Goal: Information Seeking & Learning: Learn about a topic

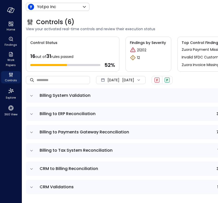
click at [205, 25] on div "Controls (6)" at bounding box center [147, 22] width 242 height 8
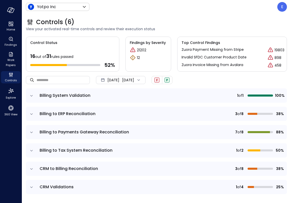
click at [218, 29] on div "Controls (6) View your activated real-time controls and review their execution …" at bounding box center [156, 108] width 269 height 189
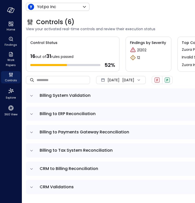
click at [186, 16] on div "Controls (6) View your activated real-time controls and review their execution …" at bounding box center [147, 25] width 242 height 22
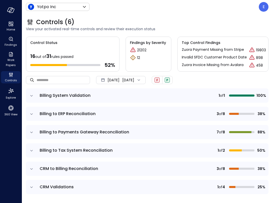
click at [67, 100] on td "Billing System Validation" at bounding box center [110, 95] width 147 height 14
click at [32, 96] on icon "expand row" at bounding box center [31, 95] width 5 height 5
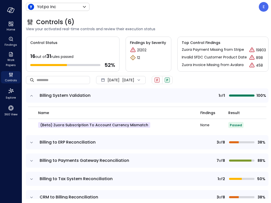
click at [31, 94] on icon "expand row" at bounding box center [31, 95] width 5 height 5
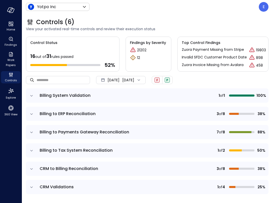
click at [33, 112] on icon "expand row" at bounding box center [31, 114] width 5 height 5
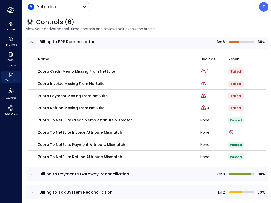
scroll to position [70, 0]
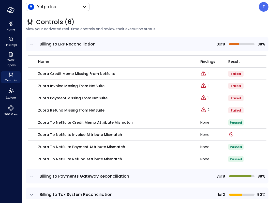
click at [33, 44] on icon "expand row" at bounding box center [31, 44] width 5 height 5
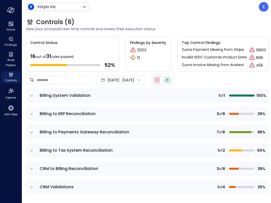
scroll to position [0, 0]
click at [116, 133] on span "Billing to Payments Gateway Reconciliation" at bounding box center [84, 132] width 89 height 6
click at [35, 132] on td at bounding box center [31, 132] width 11 height 14
click at [32, 132] on icon "expand row" at bounding box center [31, 132] width 3 height 1
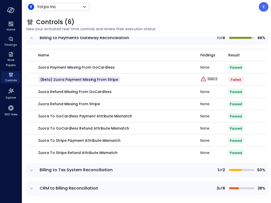
scroll to position [92, 0]
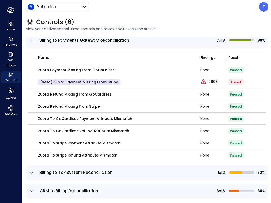
click at [32, 41] on icon "expand row" at bounding box center [31, 40] width 5 height 5
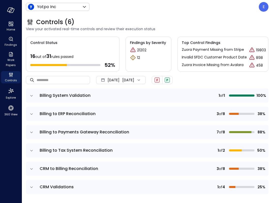
scroll to position [0, 0]
click at [30, 150] on icon "expand row" at bounding box center [31, 150] width 5 height 5
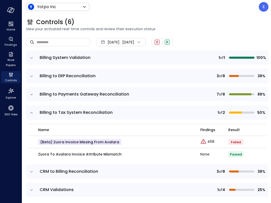
scroll to position [40, 0]
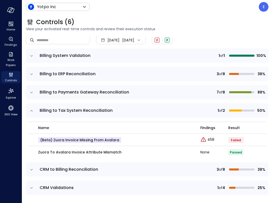
click at [32, 110] on icon "expand row" at bounding box center [31, 110] width 5 height 5
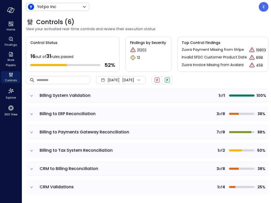
scroll to position [0, 0]
click at [98, 173] on td "CRM to Billing Reconciliation" at bounding box center [110, 169] width 147 height 14
click at [75, 171] on span "CRM to Billing Reconciliation" at bounding box center [69, 169] width 58 height 6
click at [30, 170] on icon "expand row" at bounding box center [31, 168] width 5 height 5
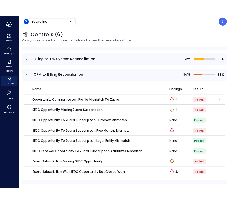
scroll to position [113, 0]
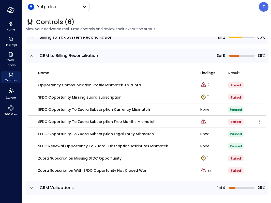
click at [115, 121] on p "SFDC Opportunity to Zuora Subscription Free Months Mismatch" at bounding box center [96, 122] width 117 height 6
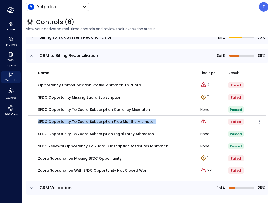
click at [115, 121] on p "SFDC Opportunity to Zuora Subscription Free Months Mismatch" at bounding box center [96, 122] width 117 height 6
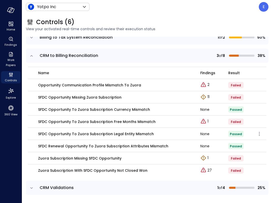
click at [115, 132] on p "SFDC Opportunity to Zuora Subscription Legal Entity Mismatch" at bounding box center [96, 134] width 116 height 6
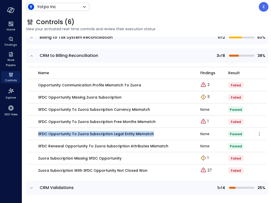
click at [115, 132] on p "SFDC Opportunity to Zuora Subscription Legal Entity Mismatch" at bounding box center [96, 134] width 116 height 6
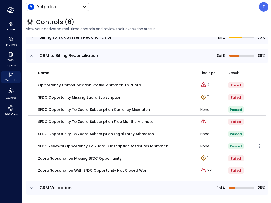
click at [140, 146] on p "SFDC Renewal Opportunity to Zuora Subscription Attributes Mismatch" at bounding box center [103, 146] width 130 height 6
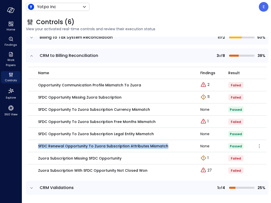
click at [140, 146] on p "SFDC Renewal Opportunity to Zuora Subscription Attributes Mismatch" at bounding box center [103, 146] width 130 height 6
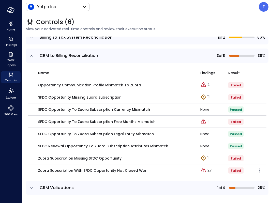
click at [107, 168] on p "Zuora Subscription with SFDC Opportunity Not Closed Won" at bounding box center [92, 171] width 109 height 6
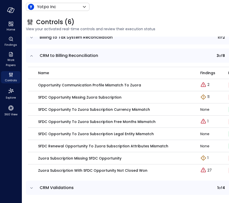
click at [31, 55] on icon "expand row" at bounding box center [31, 55] width 3 height 1
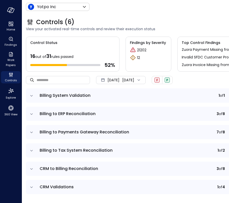
click at [31, 88] on tbody "Billing System Validation 1 of 1 100% Billing to ERP Reconciliation 3 of 8 38% …" at bounding box center [147, 143] width 242 height 110
click at [33, 186] on icon "expand row" at bounding box center [31, 187] width 5 height 5
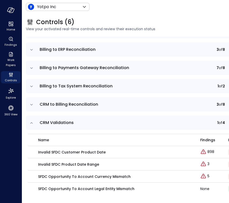
scroll to position [62, 0]
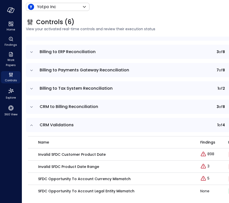
click at [44, 126] on span "CRM Validations" at bounding box center [57, 125] width 34 height 6
click at [32, 124] on icon "expand row" at bounding box center [31, 125] width 5 height 5
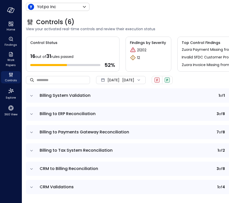
scroll to position [0, 0]
click at [49, 168] on span "CRM to Billing Reconciliation" at bounding box center [69, 169] width 58 height 6
click at [37, 168] on td "CRM to Billing Reconciliation" at bounding box center [110, 169] width 147 height 14
click at [32, 168] on icon "expand row" at bounding box center [31, 168] width 3 height 1
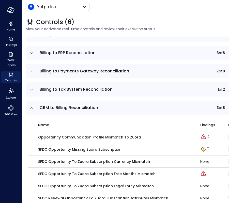
scroll to position [113, 0]
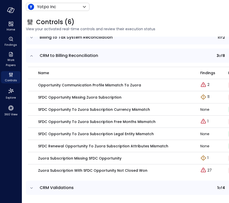
click at [30, 55] on icon "expand row" at bounding box center [31, 55] width 5 height 5
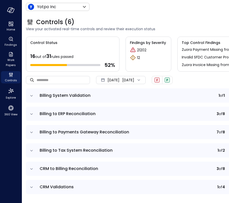
scroll to position [0, 0]
click at [32, 189] on icon "expand row" at bounding box center [31, 187] width 5 height 5
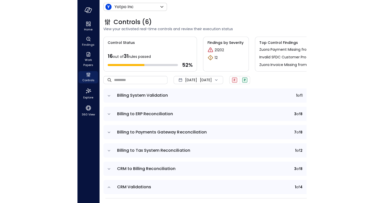
scroll to position [64, 0]
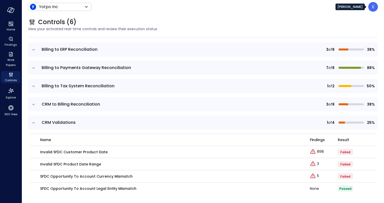
click at [218, 11] on div "E" at bounding box center [374, 7] width 10 height 10
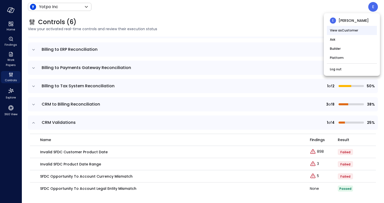
click at [218, 29] on li "View as Customer" at bounding box center [352, 30] width 50 height 9
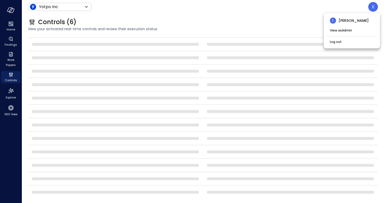
click at [218, 21] on div at bounding box center [192, 101] width 384 height 203
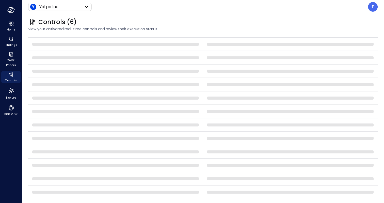
scroll to position [0, 0]
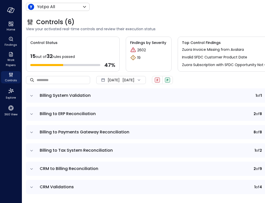
click at [224, 18] on div "Controls (6) View your activated real-time controls and review their execution …" at bounding box center [163, 25] width 283 height 22
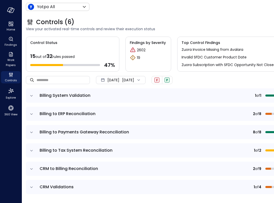
click at [177, 93] on span "Billing System Validation" at bounding box center [122, 96] width 164 height 6
click at [37, 95] on td "Billing System Validation" at bounding box center [122, 95] width 171 height 14
click at [30, 94] on icon "expand row" at bounding box center [31, 95] width 5 height 5
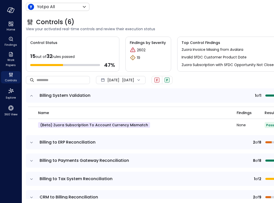
click at [32, 98] on icon "expand row" at bounding box center [31, 95] width 5 height 5
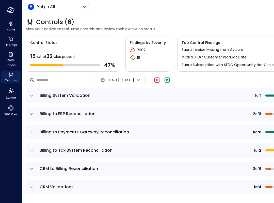
click at [32, 114] on icon "expand row" at bounding box center [31, 114] width 5 height 5
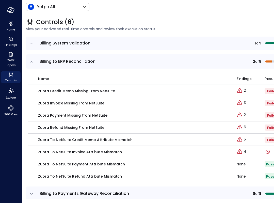
scroll to position [55, 0]
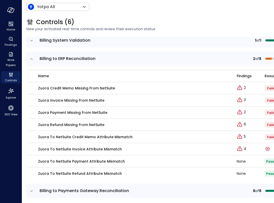
click at [77, 57] on span "Billing to ERP Reconciliation" at bounding box center [68, 59] width 56 height 6
click at [32, 60] on icon "expand row" at bounding box center [31, 58] width 5 height 5
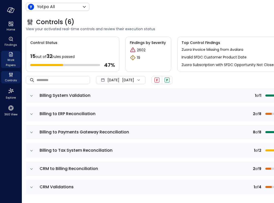
scroll to position [0, 0]
click at [32, 133] on icon "expand row" at bounding box center [31, 132] width 5 height 5
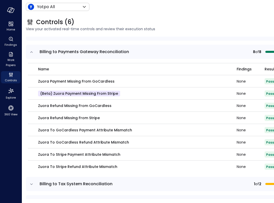
scroll to position [84, 0]
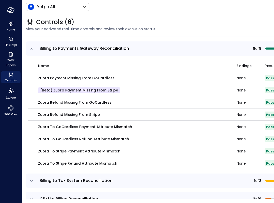
click at [33, 49] on icon "expand row" at bounding box center [31, 48] width 5 height 5
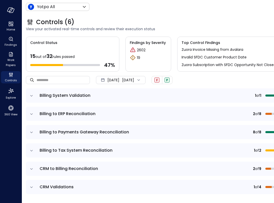
scroll to position [0, 0]
click at [33, 149] on icon "expand row" at bounding box center [31, 150] width 5 height 5
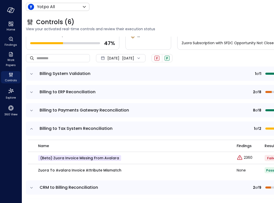
scroll to position [18, 0]
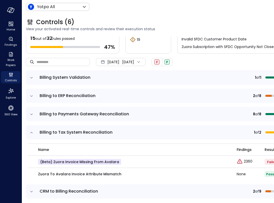
click at [32, 134] on icon "expand row" at bounding box center [31, 132] width 5 height 5
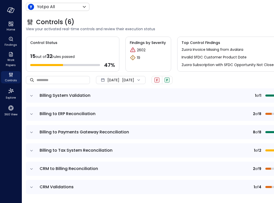
scroll to position [0, 0]
click at [30, 169] on icon "expand row" at bounding box center [31, 168] width 5 height 5
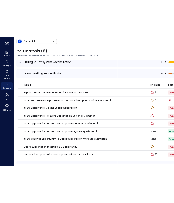
scroll to position [125, 0]
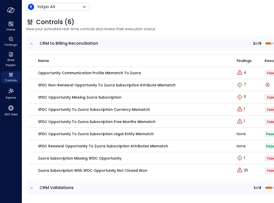
click at [44, 111] on p "SFDC Opportunity to Zuora Subscription Currency Mismatch" at bounding box center [94, 110] width 112 height 6
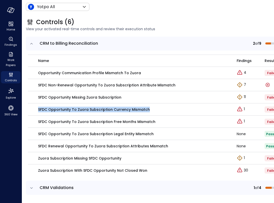
click at [44, 111] on p "SFDC Opportunity to Zuora Subscription Currency Mismatch" at bounding box center [94, 110] width 112 height 6
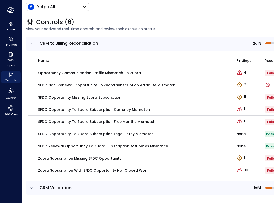
click at [57, 159] on p "Zuora Subscription Missing SFDC Opportunity" at bounding box center [79, 159] width 83 height 6
click at [124, 171] on p "Zuora Subscription with SFDC Opportunity Not Closed Won" at bounding box center [92, 171] width 109 height 6
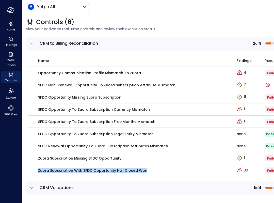
click at [124, 171] on p "Zuora Subscription with SFDC Opportunity Not Closed Won" at bounding box center [92, 171] width 109 height 6
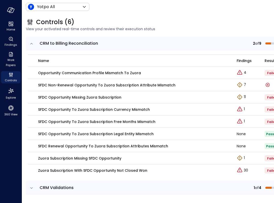
click at [79, 86] on p "SFDC Non-Renewal Opportunity to Zuora Subscription Attribute Mismatch" at bounding box center [106, 85] width 137 height 6
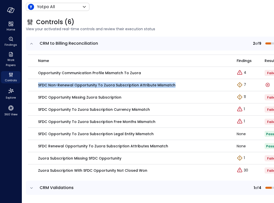
click at [79, 86] on p "SFDC Non-Renewal Opportunity to Zuora Subscription Attribute Mismatch" at bounding box center [106, 85] width 137 height 6
copy tr "SFDC Non-Renewal Opportunity to Zuora Subscription Attribute Mismatch"
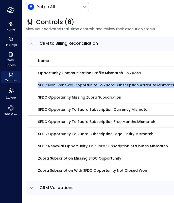
click at [32, 44] on icon "expand row" at bounding box center [31, 43] width 5 height 5
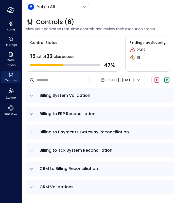
scroll to position [0, 0]
click at [33, 186] on icon "expand row" at bounding box center [31, 187] width 5 height 5
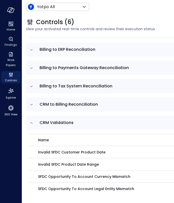
click at [29, 121] on icon "expand row" at bounding box center [31, 122] width 5 height 5
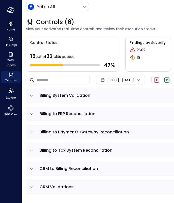
scroll to position [0, 0]
click at [34, 168] on icon "expand row" at bounding box center [31, 168] width 5 height 5
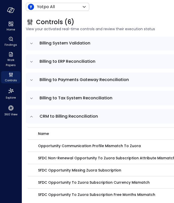
scroll to position [57, 0]
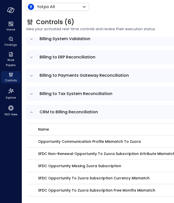
click at [46, 155] on p "SFDC Non-Renewal Opportunity to Zuora Subscription Attribute Mismatch" at bounding box center [106, 154] width 137 height 6
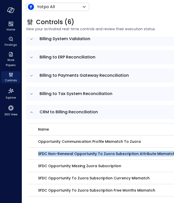
click at [46, 155] on p "SFDC Non-Renewal Opportunity to Zuora Subscription Attribute Mismatch" at bounding box center [106, 154] width 137 height 6
copy tr "SFDC Non-Renewal Opportunity to Zuora Subscription Attribute Mismatch"
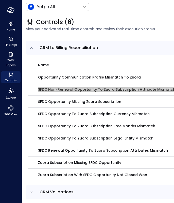
scroll to position [119, 0]
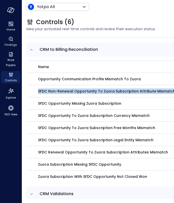
click at [32, 49] on icon "expand row" at bounding box center [31, 49] width 5 height 5
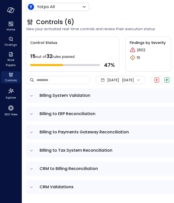
scroll to position [0, 0]
click at [32, 186] on icon "expand row" at bounding box center [31, 187] width 5 height 5
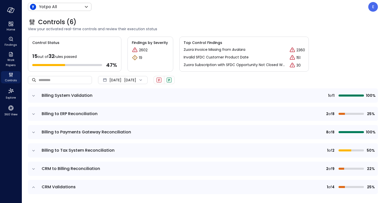
scroll to position [1, 0]
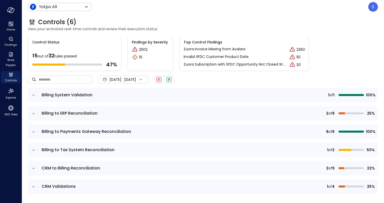
click at [48, 112] on span "Billing to ERP Reconciliation" at bounding box center [70, 113] width 56 height 6
click at [32, 114] on icon "expand row" at bounding box center [33, 113] width 5 height 5
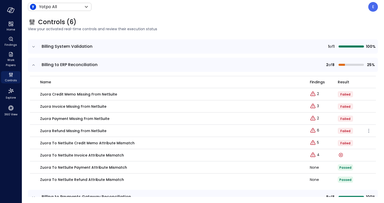
scroll to position [43, 0]
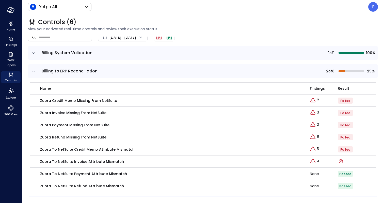
click at [34, 71] on icon "expand row" at bounding box center [33, 71] width 5 height 5
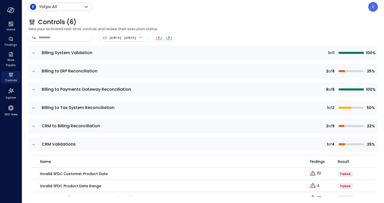
click at [32, 109] on icon "expand row" at bounding box center [33, 107] width 5 height 5
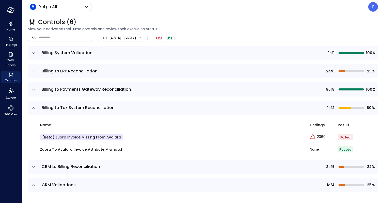
click at [32, 109] on icon "expand row" at bounding box center [33, 107] width 5 height 5
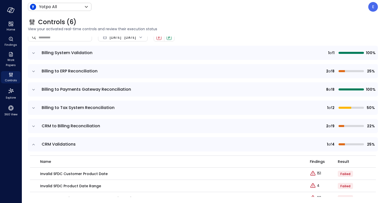
click at [34, 125] on icon "expand row" at bounding box center [33, 126] width 5 height 5
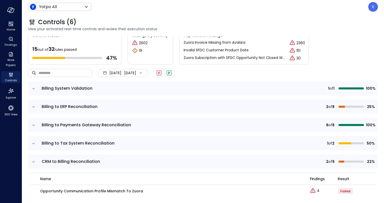
scroll to position [0, 0]
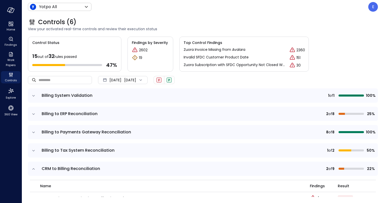
click at [35, 95] on icon "expand row" at bounding box center [33, 95] width 5 height 5
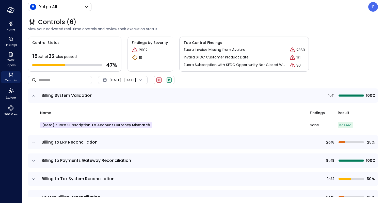
click at [31, 96] on icon "expand row" at bounding box center [33, 95] width 5 height 5
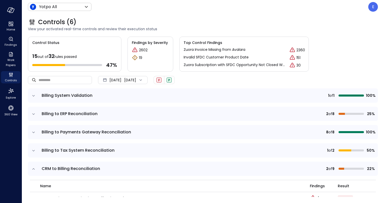
click at [35, 116] on icon "expand row" at bounding box center [33, 114] width 5 height 5
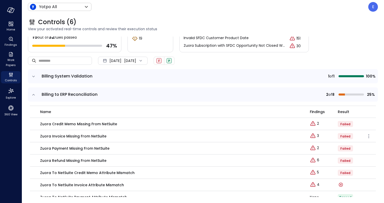
scroll to position [19, 0]
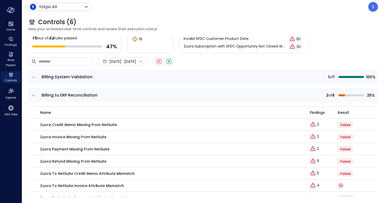
click at [35, 97] on icon "expand row" at bounding box center [33, 95] width 5 height 5
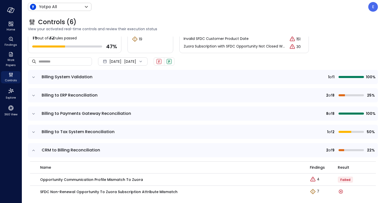
click at [34, 111] on td at bounding box center [33, 113] width 11 height 14
click at [33, 113] on icon "expand row" at bounding box center [33, 113] width 3 height 1
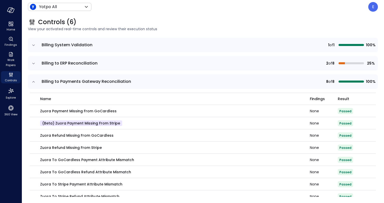
scroll to position [50, 0]
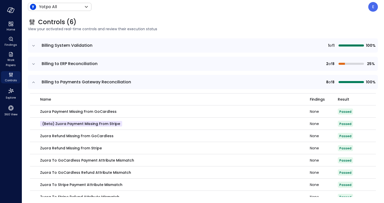
click at [31, 81] on icon "expand row" at bounding box center [33, 82] width 5 height 5
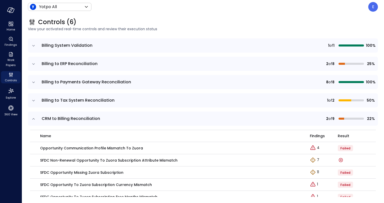
click at [34, 100] on icon "expand row" at bounding box center [33, 100] width 5 height 5
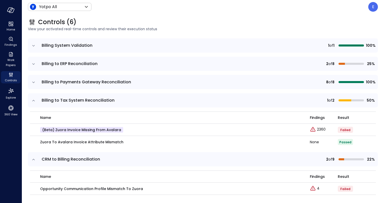
click at [32, 104] on td at bounding box center [33, 100] width 11 height 14
click at [32, 101] on icon "expand row" at bounding box center [33, 100] width 5 height 5
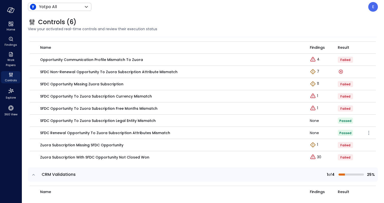
scroll to position [192, 0]
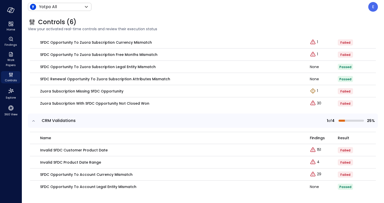
click at [34, 120] on icon "expand row" at bounding box center [33, 120] width 5 height 5
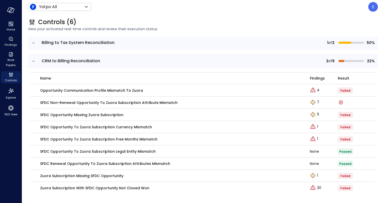
scroll to position [105, 0]
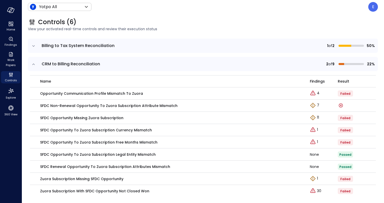
click at [33, 63] on icon "expand row" at bounding box center [33, 64] width 5 height 5
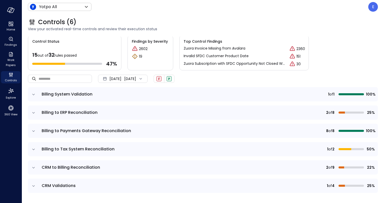
scroll to position [1, 0]
click at [35, 149] on icon "expand row" at bounding box center [33, 149] width 5 height 5
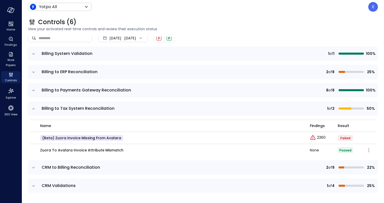
scroll to position [33, 0]
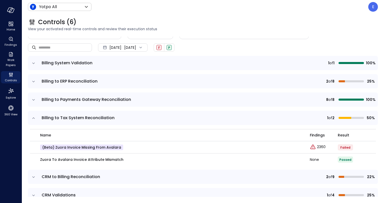
click at [33, 80] on icon "expand row" at bounding box center [33, 81] width 5 height 5
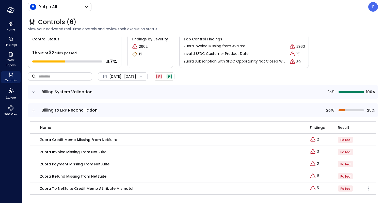
scroll to position [0, 0]
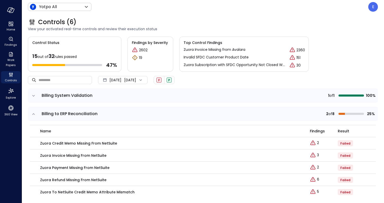
click at [36, 115] on icon "expand row" at bounding box center [33, 114] width 5 height 5
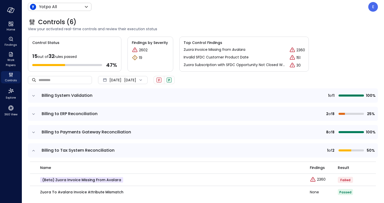
click at [35, 153] on icon "expand row" at bounding box center [33, 150] width 5 height 5
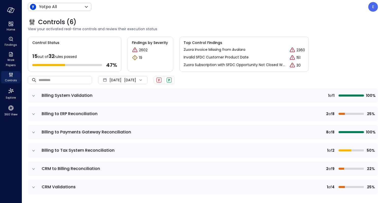
click at [34, 133] on icon "expand row" at bounding box center [33, 132] width 5 height 5
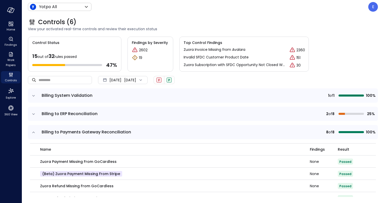
click at [33, 133] on icon "expand row" at bounding box center [33, 132] width 5 height 5
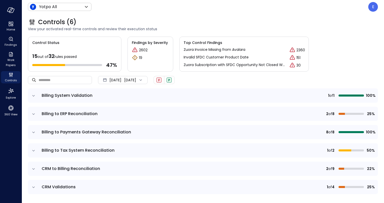
click at [31, 112] on icon "expand row" at bounding box center [33, 114] width 5 height 5
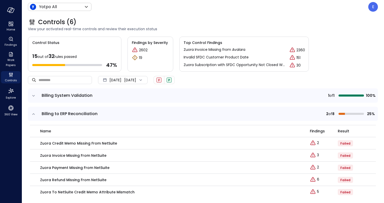
click at [34, 113] on icon "expand row" at bounding box center [33, 114] width 5 height 5
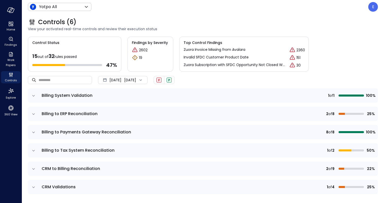
click at [33, 97] on icon "expand row" at bounding box center [33, 95] width 5 height 5
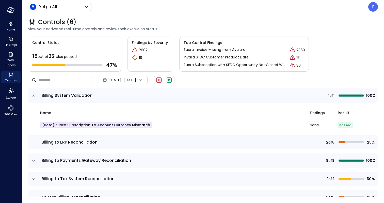
click at [33, 97] on icon "expand row" at bounding box center [33, 95] width 5 height 5
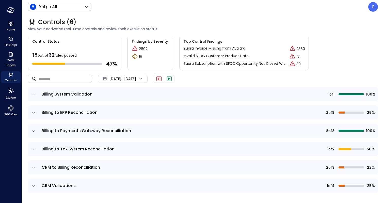
scroll to position [1, 0]
click at [34, 170] on icon "expand row" at bounding box center [33, 168] width 5 height 5
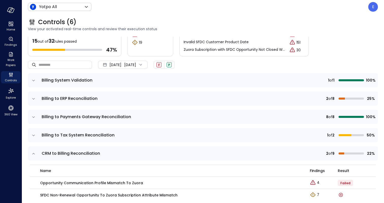
scroll to position [0, 0]
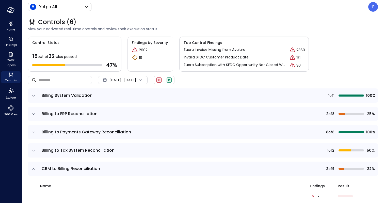
click at [34, 168] on icon "expand row" at bounding box center [33, 168] width 5 height 5
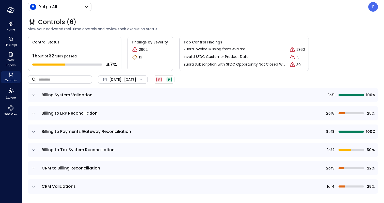
click at [35, 187] on icon "expand row" at bounding box center [33, 186] width 5 height 5
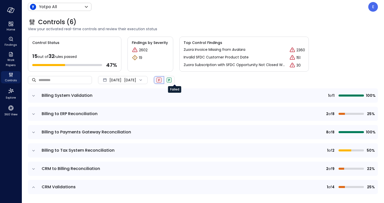
click at [162, 80] on div "F" at bounding box center [159, 80] width 5 height 5
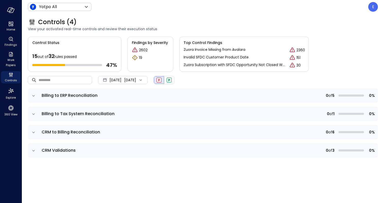
click at [34, 96] on icon "expand row" at bounding box center [33, 95] width 5 height 5
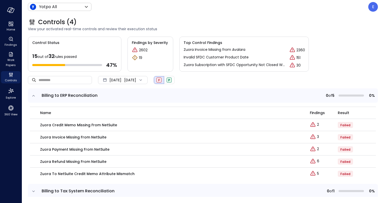
click at [34, 96] on icon "expand row" at bounding box center [33, 95] width 3 height 1
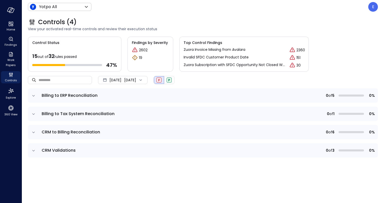
click at [35, 113] on icon "expand row" at bounding box center [33, 114] width 5 height 5
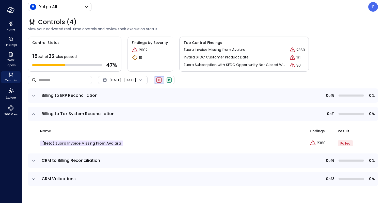
click at [35, 113] on icon "expand row" at bounding box center [33, 114] width 5 height 5
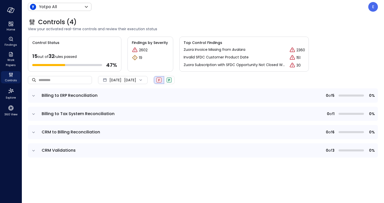
click at [32, 130] on icon "expand row" at bounding box center [33, 132] width 5 height 5
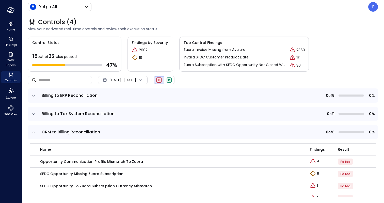
click at [33, 130] on icon "expand row" at bounding box center [33, 132] width 5 height 5
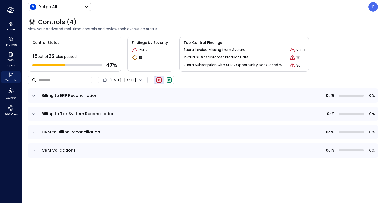
click at [37, 150] on td at bounding box center [33, 150] width 11 height 14
click at [34, 150] on icon "expand row" at bounding box center [33, 150] width 3 height 1
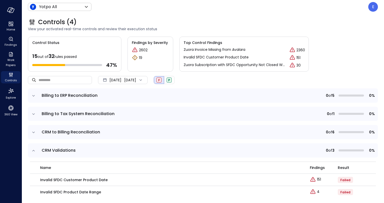
scroll to position [18, 0]
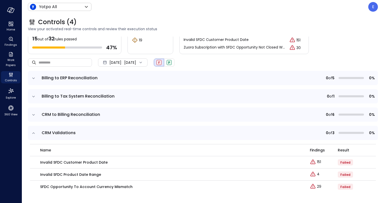
click at [33, 134] on icon "expand row" at bounding box center [33, 133] width 5 height 5
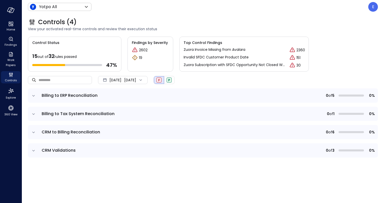
click at [35, 133] on icon "expand row" at bounding box center [33, 132] width 5 height 5
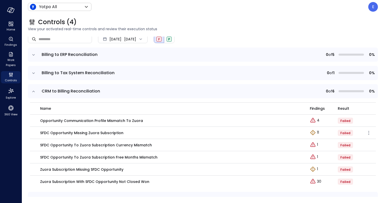
scroll to position [40, 0]
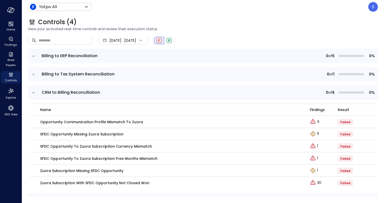
click at [34, 73] on icon "expand row" at bounding box center [33, 74] width 5 height 5
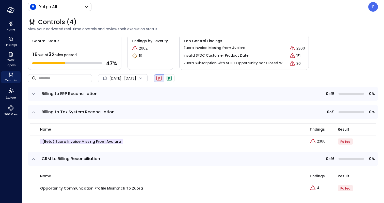
scroll to position [0, 0]
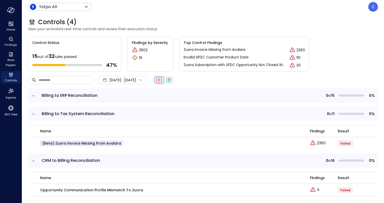
click at [34, 95] on icon "expand row" at bounding box center [33, 95] width 5 height 5
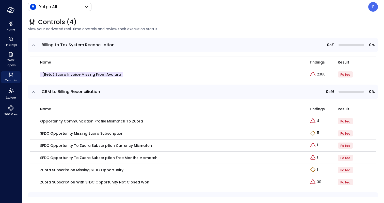
scroll to position [160, 0]
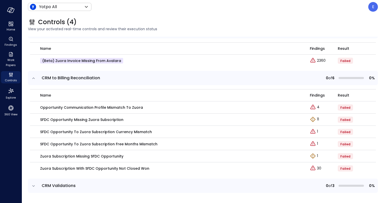
click at [37, 186] on td at bounding box center [33, 186] width 11 height 14
click at [35, 186] on icon "expand row" at bounding box center [33, 185] width 5 height 5
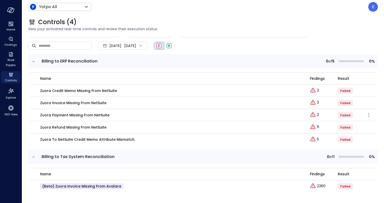
scroll to position [0, 0]
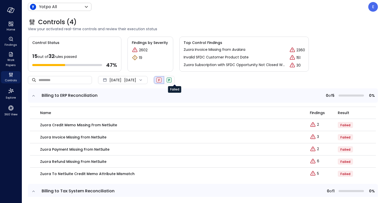
click at [162, 80] on div "F" at bounding box center [159, 80] width 5 height 5
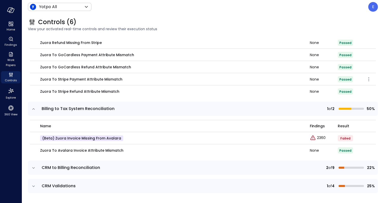
scroll to position [298, 0]
click at [224, 175] on td at bounding box center [203, 177] width 350 height 4
click at [36, 169] on icon "expand row" at bounding box center [33, 167] width 5 height 5
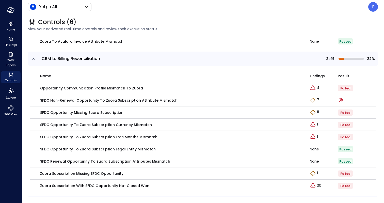
scroll to position [424, 0]
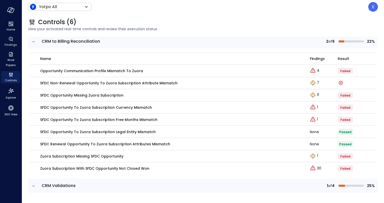
click at [34, 187] on icon "expand row" at bounding box center [33, 185] width 5 height 5
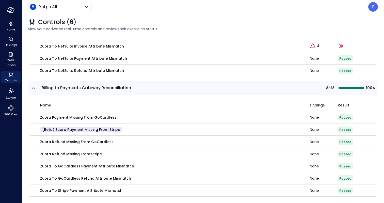
scroll to position [0, 0]
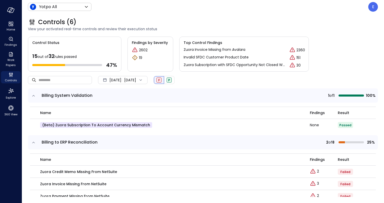
click at [160, 80] on span "F" at bounding box center [159, 80] width 2 height 4
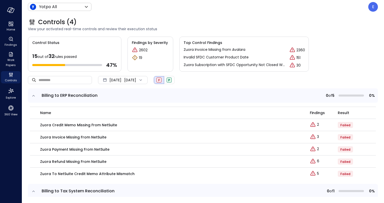
click at [160, 81] on span "F" at bounding box center [159, 80] width 2 height 4
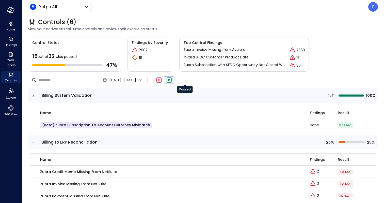
click at [172, 80] on div "P" at bounding box center [169, 80] width 5 height 5
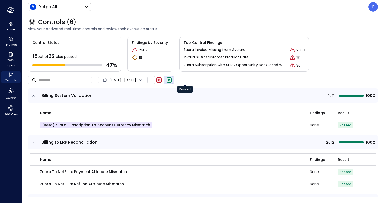
click at [170, 81] on span "P" at bounding box center [169, 80] width 2 height 4
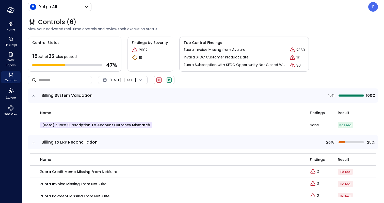
click at [140, 81] on div "[DATE] [DATE]" at bounding box center [123, 80] width 50 height 8
click at [130, 93] on li "[DATE]" at bounding box center [125, 94] width 40 height 8
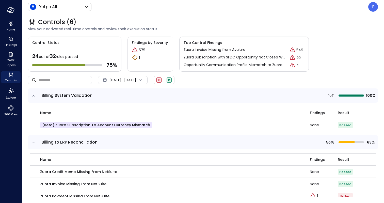
click at [224, 80] on div "​ ​ [DATE] [DATE] F P" at bounding box center [203, 80] width 350 height 17
click at [143, 79] on div at bounding box center [139, 80] width 7 height 5
click at [224, 88] on div "​ ​ [DATE] [DATE] F P" at bounding box center [203, 80] width 350 height 17
click at [148, 83] on div "[DATE] [DATE]" at bounding box center [123, 80] width 50 height 8
click at [129, 120] on icon at bounding box center [126, 118] width 5 height 5
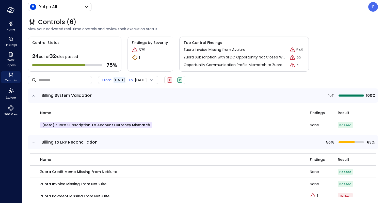
click at [224, 85] on div "​ ​ From: [DATE] To: [DATE] F P" at bounding box center [203, 80] width 350 height 17
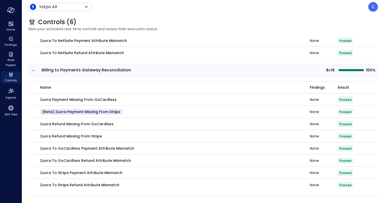
scroll to position [298, 0]
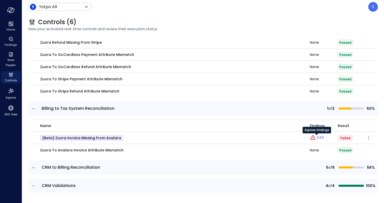
click at [224, 137] on icon "Explore findings" at bounding box center [313, 136] width 1 height 1
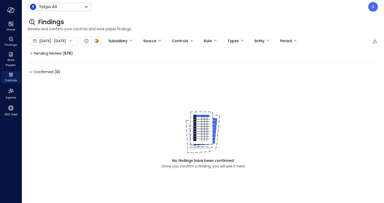
type input "****"
click at [30, 55] on icon at bounding box center [31, 53] width 6 height 6
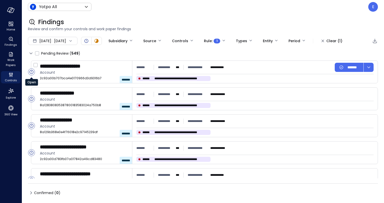
click at [30, 73] on circle "Open" at bounding box center [31, 72] width 7 height 7
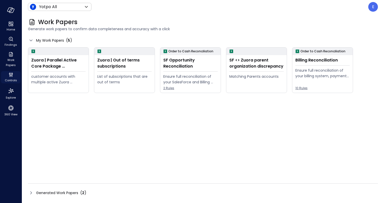
click at [9, 75] on icon "Controls" at bounding box center [9, 75] width 1 height 3
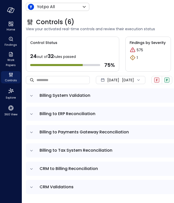
click at [31, 96] on icon "expand row" at bounding box center [31, 95] width 5 height 5
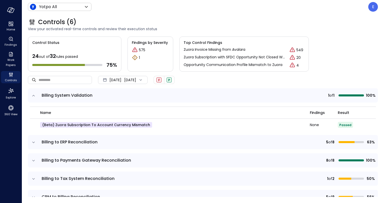
scroll to position [29, 0]
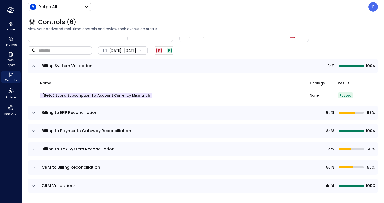
click at [67, 166] on span "CRM to Billing Reconciliation" at bounding box center [71, 168] width 58 height 6
click at [37, 114] on td at bounding box center [33, 113] width 11 height 14
click at [34, 111] on icon "expand row" at bounding box center [33, 113] width 5 height 5
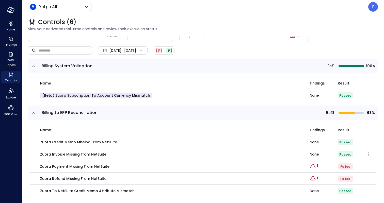
scroll to position [47, 0]
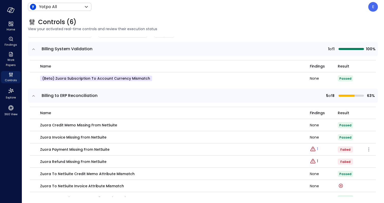
click at [224, 149] on icon "Explore findings" at bounding box center [313, 148] width 1 height 1
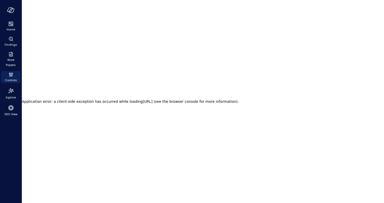
click at [93, 101] on h2 "Application error: a client-side exception has occurred while loading [URL] (se…" at bounding box center [130, 101] width 217 height 7
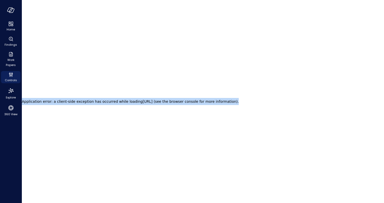
click at [93, 101] on h2 "Application error: a client-side exception has occurred while loading [URL] (se…" at bounding box center [130, 101] width 217 height 7
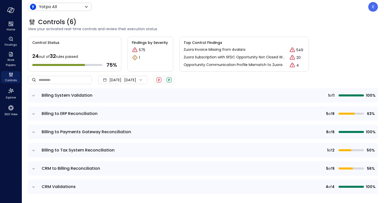
click at [224, 28] on span "View your activated real-time controls and review their execution status" at bounding box center [203, 29] width 350 height 6
click at [224, 7] on p "E" at bounding box center [373, 7] width 2 height 6
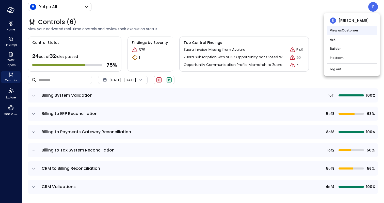
click at [224, 32] on li "View as Customer" at bounding box center [352, 30] width 50 height 9
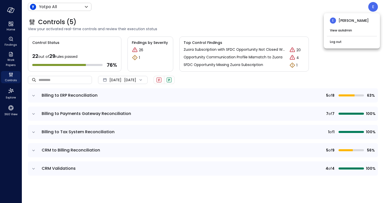
click at [224, 22] on div at bounding box center [192, 101] width 384 height 203
click at [216, 94] on span "Billing to ERP Reconciliation" at bounding box center [146, 96] width 209 height 6
click at [64, 98] on span "Billing to ERP Reconciliation" at bounding box center [70, 96] width 56 height 6
click at [63, 96] on span "Billing to ERP Reconciliation" at bounding box center [70, 96] width 56 height 6
click at [36, 96] on td at bounding box center [33, 95] width 11 height 14
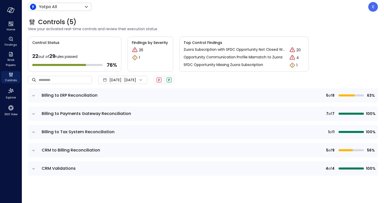
click at [34, 95] on icon "expand row" at bounding box center [33, 95] width 5 height 5
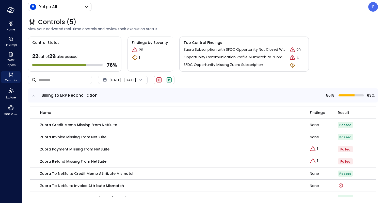
click at [32, 94] on icon "expand row" at bounding box center [33, 95] width 5 height 5
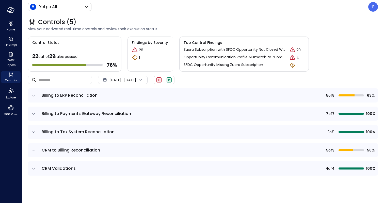
click at [32, 113] on icon "expand row" at bounding box center [33, 114] width 5 height 5
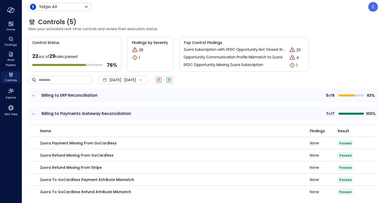
click at [34, 113] on icon "expand row" at bounding box center [33, 114] width 5 height 5
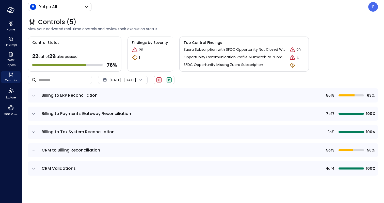
click at [32, 97] on icon "expand row" at bounding box center [33, 95] width 5 height 5
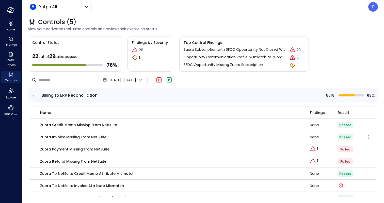
scroll to position [97, 0]
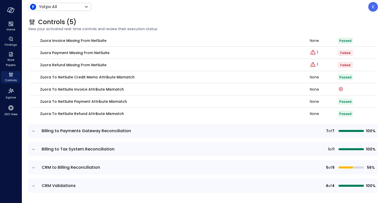
click at [35, 167] on icon "expand row" at bounding box center [33, 167] width 5 height 5
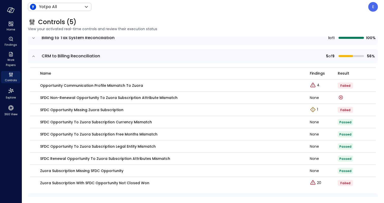
scroll to position [223, 0]
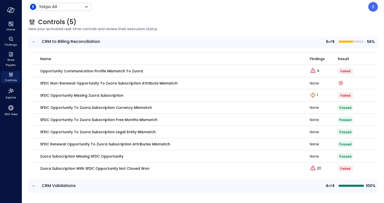
click at [56, 183] on span "CRM Validations" at bounding box center [59, 186] width 34 height 6
click at [33, 186] on icon "expand row" at bounding box center [33, 186] width 3 height 1
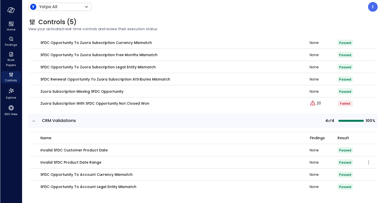
scroll to position [0, 0]
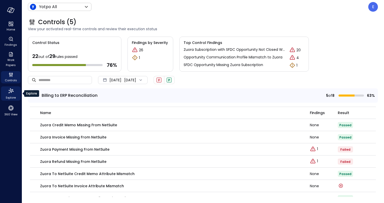
click at [9, 92] on icon "Explore" at bounding box center [10, 90] width 5 height 5
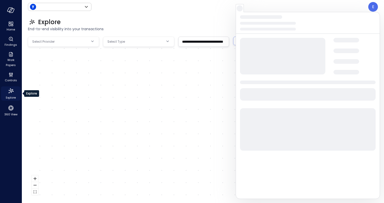
type input "******"
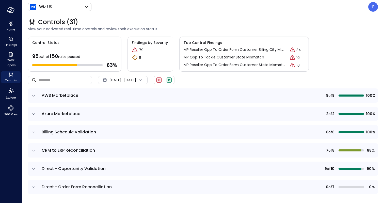
click at [383, 48] on div "Controls (31) View your activated real-time controls and review their execution…" at bounding box center [203, 108] width 362 height 189
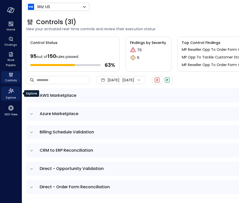
click at [3, 97] on div "Explore" at bounding box center [11, 93] width 20 height 14
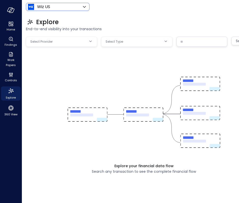
click at [63, 4] on body "Home Findings Work Papers Controls Explore 360 View Wiz US ****** ​ E Explore E…" at bounding box center [119, 101] width 239 height 203
click at [67, 10] on div "Wiz US ****** ​" at bounding box center [58, 7] width 64 height 8
click at [85, 6] on icon at bounding box center [84, 7] width 6 height 6
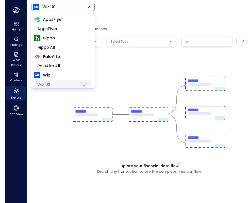
scroll to position [40, 0]
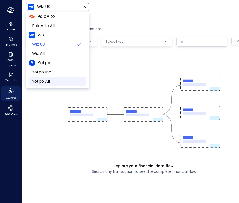
click at [52, 83] on span "Yotpo All" at bounding box center [57, 81] width 50 height 6
type input "******"
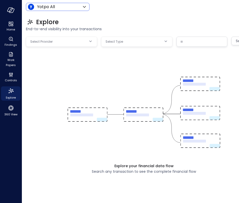
click at [132, 11] on div "Yotpo All ****** ​ E" at bounding box center [144, 7] width 236 height 10
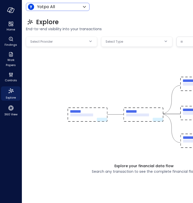
click at [60, 41] on body "Home Findings Work Papers Controls Explore 360 View Yotpo All ****** ​ E Explor…" at bounding box center [96, 101] width 193 height 203
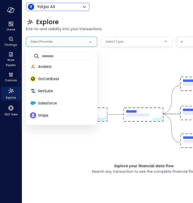
click at [60, 41] on div at bounding box center [96, 101] width 193 height 203
click at [60, 41] on body "Home Findings Work Papers Controls Explore 360 View Yotpo All ****** ​ E Explor…" at bounding box center [96, 101] width 193 height 203
click at [118, 60] on div at bounding box center [96, 101] width 193 height 203
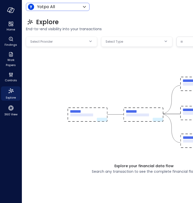
click at [134, 39] on div "Select Type" at bounding box center [133, 42] width 56 height 10
click at [157, 44] on div "Select Type" at bounding box center [133, 42] width 56 height 10
click at [82, 40] on body "Home Findings Work Papers Controls Explore 360 View Yotpo All ****** ​ E Explor…" at bounding box center [96, 101] width 193 height 203
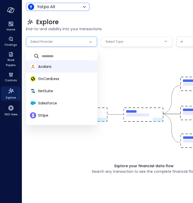
click at [78, 67] on span "Avalara" at bounding box center [65, 66] width 55 height 5
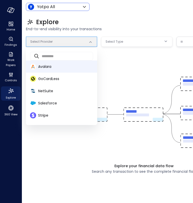
type input "*******"
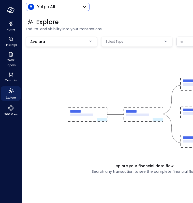
click at [121, 62] on div at bounding box center [144, 113] width 152 height 102
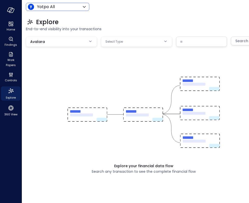
click at [239, 47] on div "Explore your financial data flow Search any transaction to see the complete fin…" at bounding box center [144, 118] width 236 height 162
click at [239, 45] on div "Search" at bounding box center [242, 41] width 22 height 9
click at [239, 41] on div "Search" at bounding box center [242, 41] width 22 height 9
click at [130, 41] on body "Home Findings Work Papers Controls Explore 360 View Yotpo All ****** ​ E Explor…" at bounding box center [124, 101] width 249 height 203
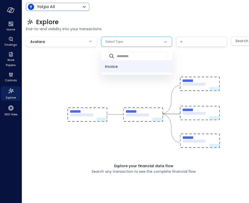
click at [127, 69] on span "Invoice" at bounding box center [136, 66] width 63 height 5
type input "*"
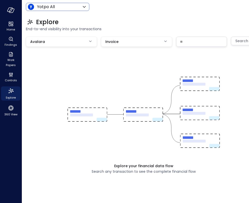
click at [201, 54] on div "Explore your financial data flow Search any transaction to see the complete fin…" at bounding box center [144, 118] width 236 height 162
click at [238, 41] on div "Search" at bounding box center [242, 41] width 22 height 9
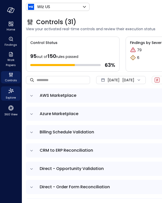
click at [11, 91] on icon "Explore" at bounding box center [11, 91] width 8 height 8
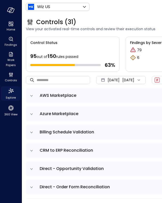
click at [11, 91] on icon "Explore" at bounding box center [11, 91] width 8 height 8
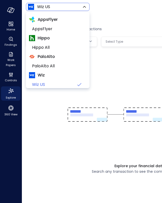
click at [70, 9] on body "Home Findings Work Papers Controls Explore 360 View Wiz US ****** ​ E Explore E…" at bounding box center [81, 101] width 162 height 203
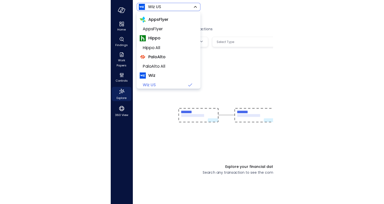
scroll to position [40, 0]
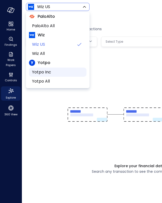
click at [47, 74] on span "Yotpo Inc" at bounding box center [57, 72] width 50 height 6
type input "******"
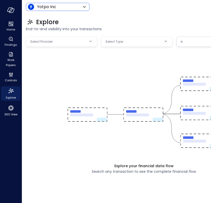
click at [61, 42] on body "Home Findings Work Papers Controls Explore 360 View Yotpo Inc ****** ​ E Explor…" at bounding box center [105, 101] width 211 height 203
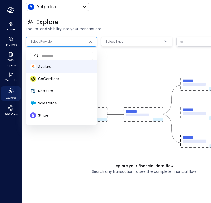
click at [59, 67] on span "Avalara" at bounding box center [65, 66] width 55 height 5
type input "*******"
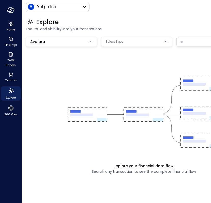
click at [76, 44] on body "Home Findings Work Papers Controls Explore 360 View Yotpo Inc ****** ​ E Explor…" at bounding box center [105, 101] width 211 height 203
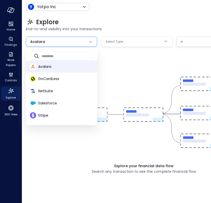
click at [158, 47] on div at bounding box center [105, 101] width 211 height 203
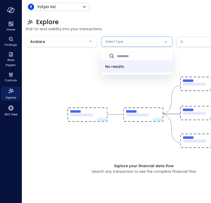
click at [167, 42] on body "Home Findings Work Papers Controls Explore 360 View Yotpo Inc ****** ​ E Explor…" at bounding box center [105, 101] width 211 height 203
click at [161, 26] on div at bounding box center [105, 101] width 211 height 203
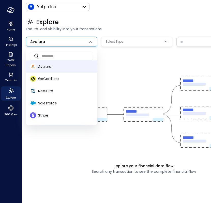
click at [83, 38] on body "Home Findings Work Papers Controls Explore 360 View Yotpo Inc ****** ​ E Explor…" at bounding box center [105, 101] width 211 height 203
click at [127, 65] on div at bounding box center [105, 101] width 211 height 203
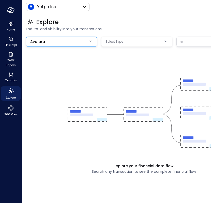
click at [195, 29] on span "End-to-end visibility into your transactions" at bounding box center [144, 29] width 236 height 6
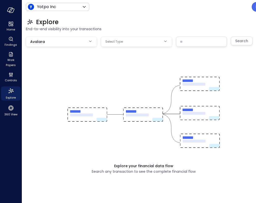
click at [238, 44] on div "Search" at bounding box center [242, 41] width 22 height 9
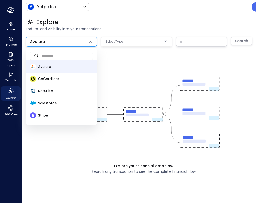
click at [60, 38] on body "Home Findings Work Papers Controls Explore 360 View Yotpo Inc ****** ​ E Explor…" at bounding box center [128, 101] width 256 height 203
click at [127, 44] on div at bounding box center [128, 101] width 256 height 203
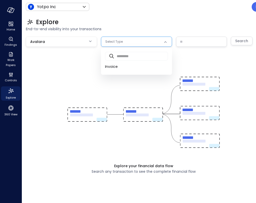
click at [127, 44] on body "Home Findings Work Papers Controls Explore 360 View Yotpo Inc ****** ​ E Explor…" at bounding box center [128, 101] width 256 height 203
click at [127, 65] on span "Invoice" at bounding box center [136, 66] width 63 height 5
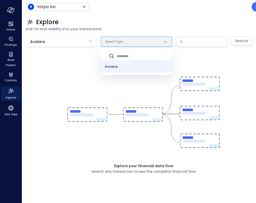
type input "*"
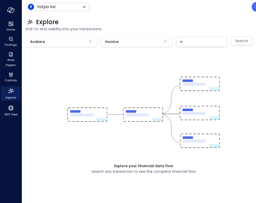
click at [190, 53] on div "Explore your financial data flow Search any transaction to see the complete fin…" at bounding box center [144, 118] width 236 height 162
click at [195, 37] on input "text" at bounding box center [202, 41] width 50 height 9
click at [236, 42] on div "Search" at bounding box center [242, 41] width 22 height 9
click at [7, 106] on icon "360 View" at bounding box center [11, 108] width 8 height 8
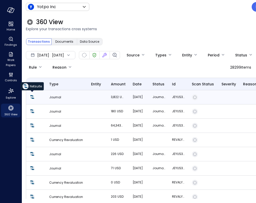
click at [34, 97] on img at bounding box center [32, 97] width 6 height 6
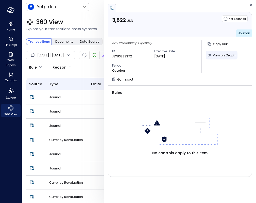
click at [214, 57] on span "View on Graph" at bounding box center [224, 55] width 23 height 4
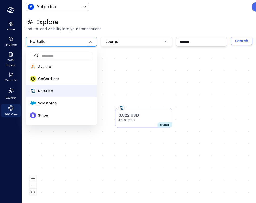
click at [54, 41] on body "Home Findings Work Papers Controls Explore 360 View Yotpo Inc ****** ​ E Explor…" at bounding box center [128, 101] width 256 height 203
click at [70, 66] on span "Avalara" at bounding box center [65, 66] width 55 height 5
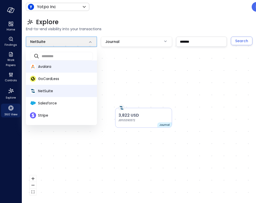
type input "*******"
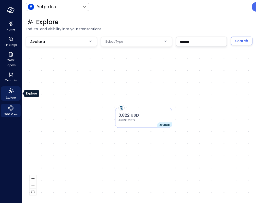
click at [10, 97] on span "Explore" at bounding box center [11, 97] width 10 height 5
click at [12, 96] on span "Explore" at bounding box center [11, 97] width 10 height 5
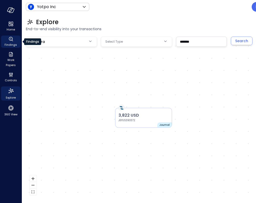
click at [13, 44] on span "Findings" at bounding box center [11, 44] width 12 height 5
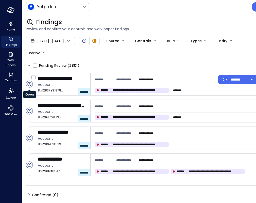
click at [28, 85] on circle "Open" at bounding box center [29, 84] width 7 height 7
